Goal: Task Accomplishment & Management: Use online tool/utility

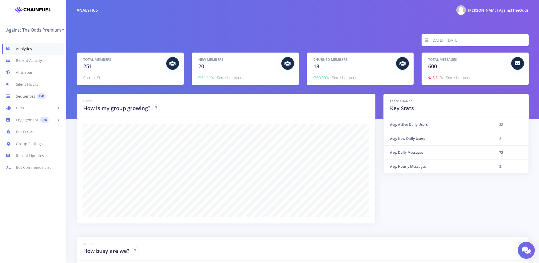
scroll to position [265190, 264844]
click at [23, 119] on link "Engagement PRO" at bounding box center [33, 120] width 66 height 12
click at [31, 143] on link "Scheduled Messages PRO" at bounding box center [33, 142] width 66 height 11
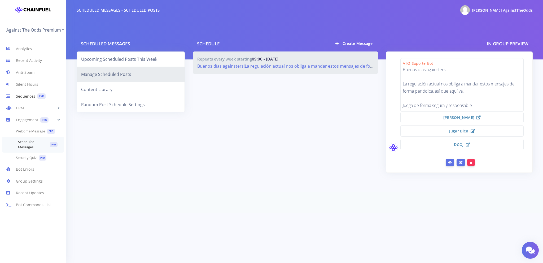
click at [28, 93] on link "Sequences PRO" at bounding box center [33, 96] width 66 height 12
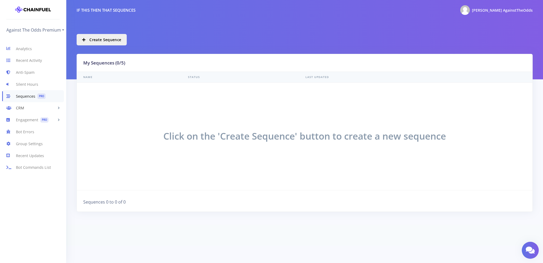
click at [24, 105] on link "CRM" at bounding box center [33, 108] width 66 height 12
click at [19, 151] on link "Broadcasts PRO" at bounding box center [33, 151] width 66 height 11
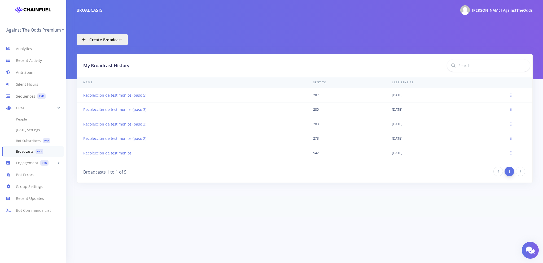
click at [511, 152] on icon at bounding box center [511, 152] width 1 height 3
click at [366, 199] on footer at bounding box center [271, 206] width 543 height 21
click at [112, 38] on span "Create Broadcast" at bounding box center [105, 39] width 33 height 5
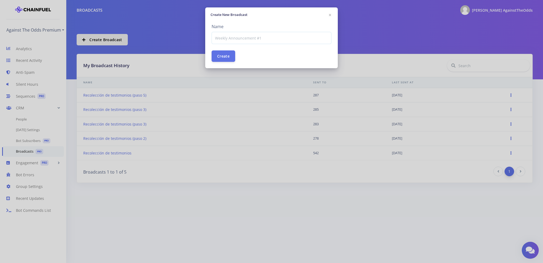
click at [226, 38] on input at bounding box center [272, 38] width 120 height 12
